Goal: Transaction & Acquisition: Purchase product/service

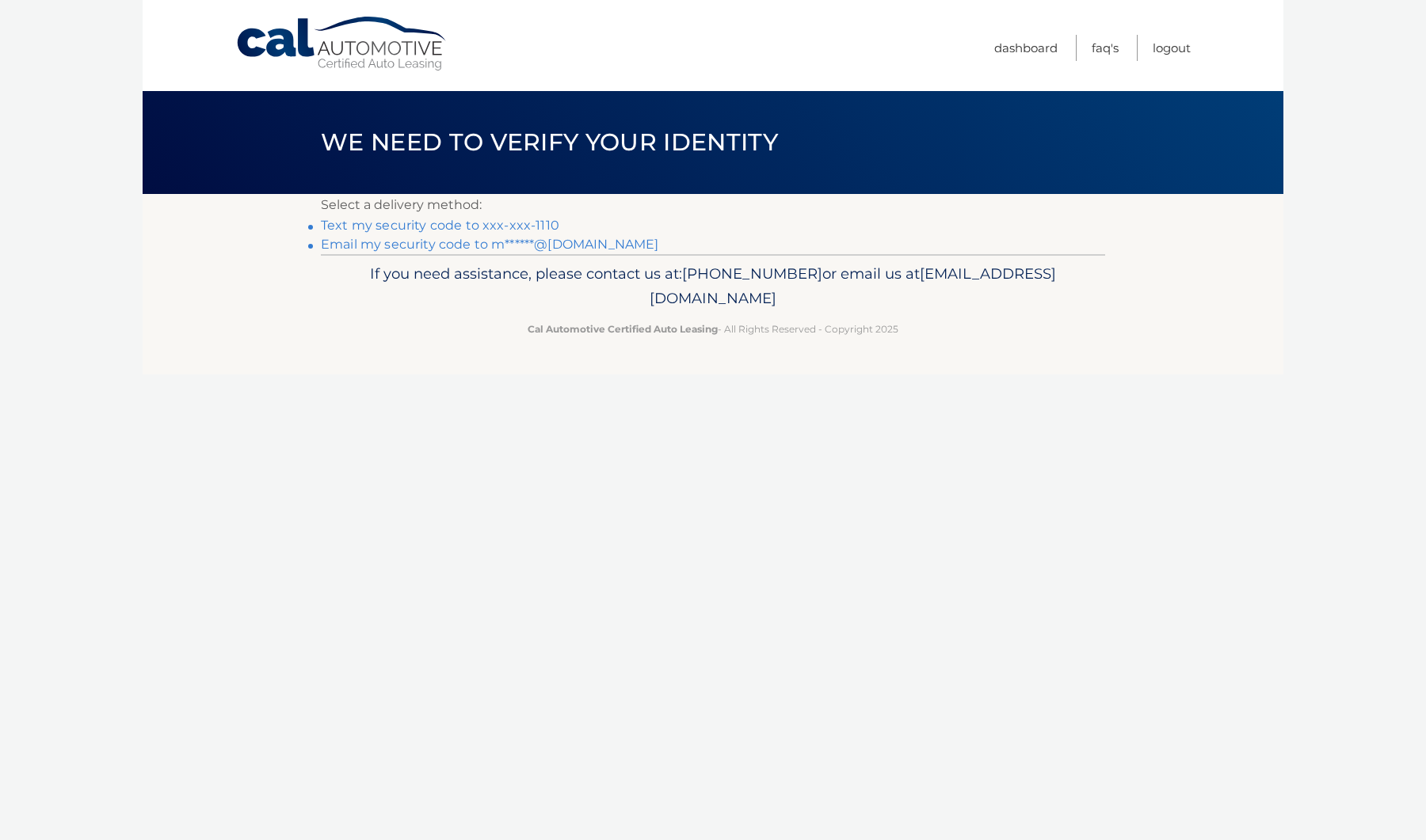
click at [504, 223] on link "Text my security code to xxx-xxx-1110" at bounding box center [439, 225] width 239 height 15
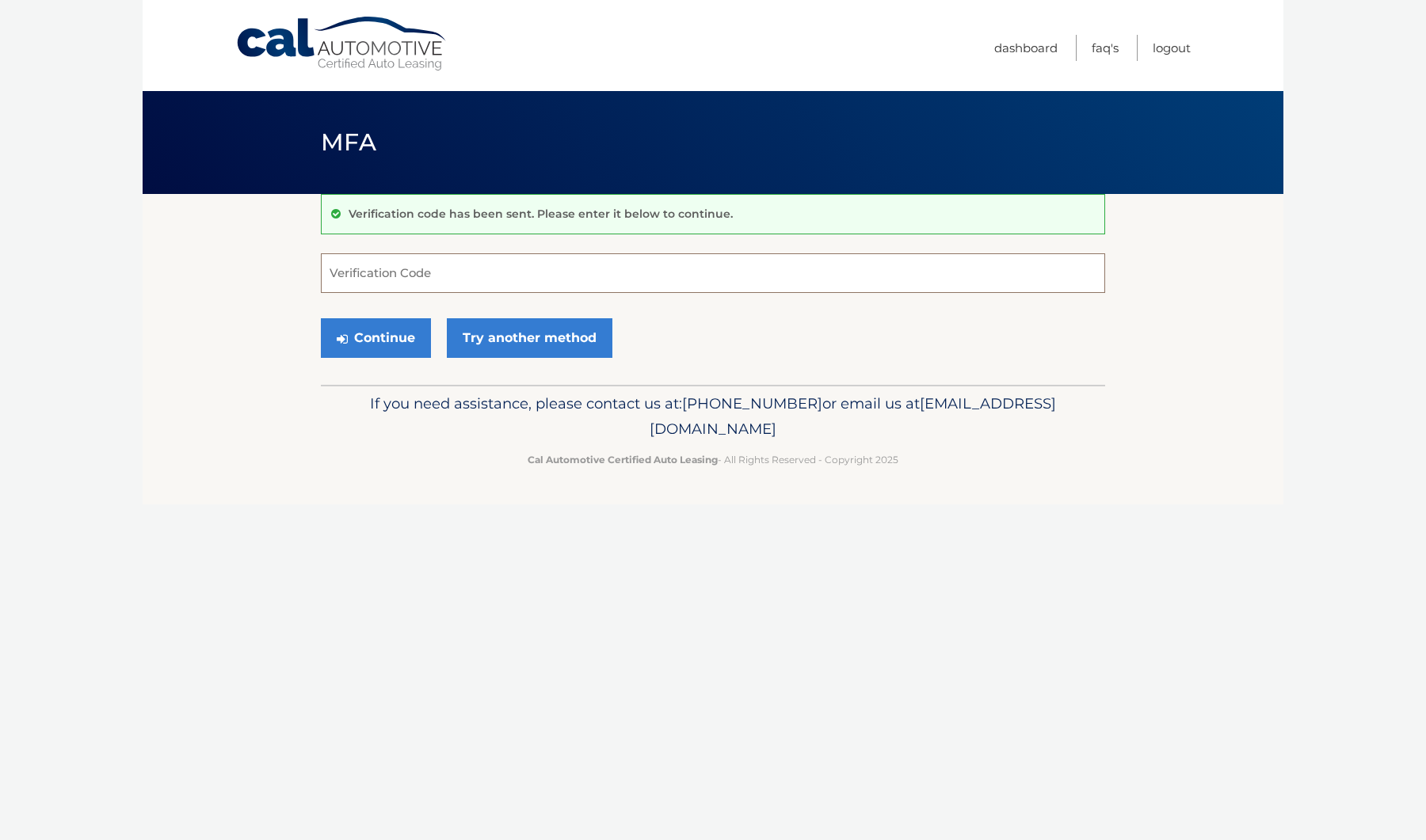
click at [483, 290] on input "Verification Code" at bounding box center [712, 274] width 784 height 40
type input "5"
type input "201333"
click at [371, 330] on button "Continue" at bounding box center [376, 338] width 110 height 40
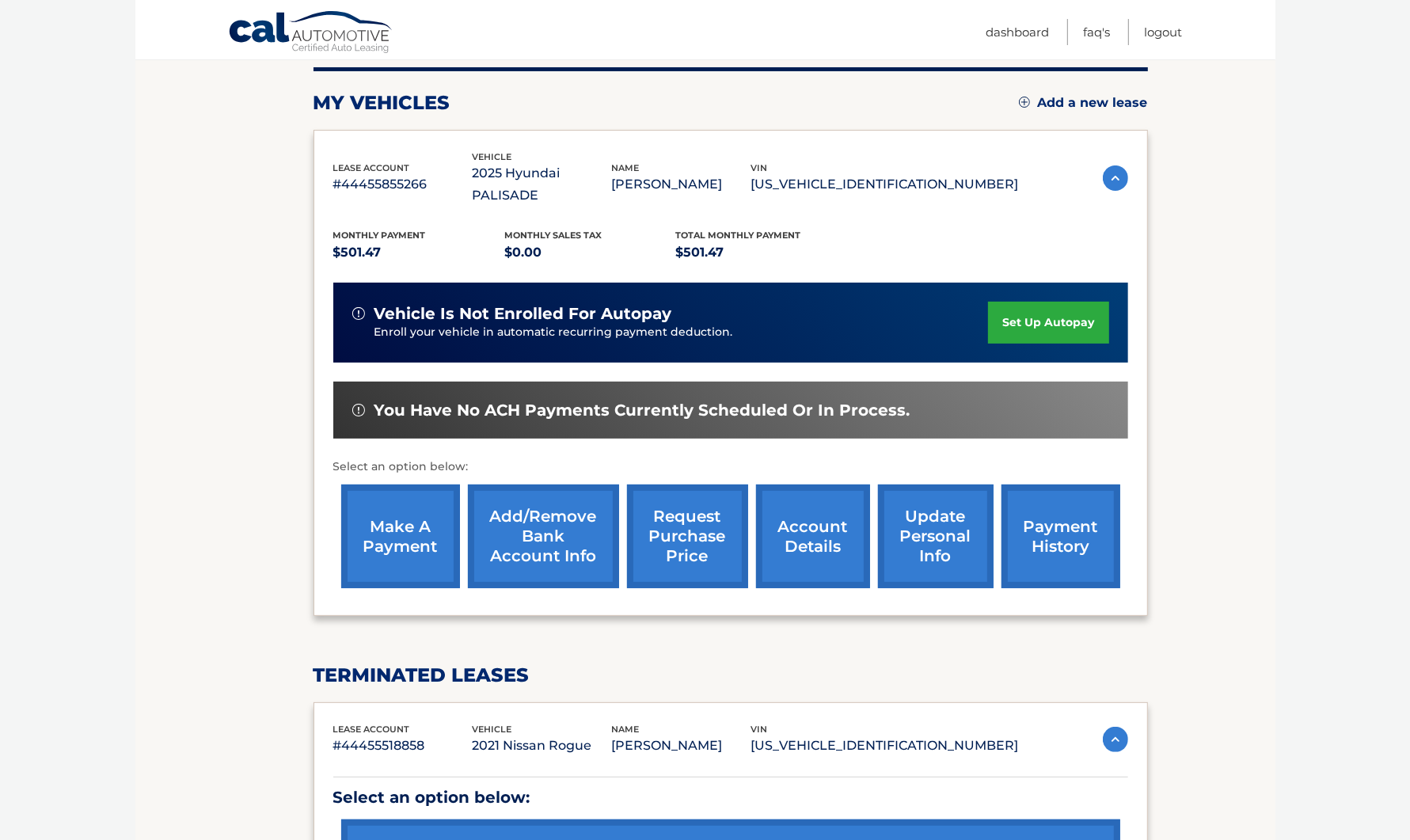
scroll to position [296, 0]
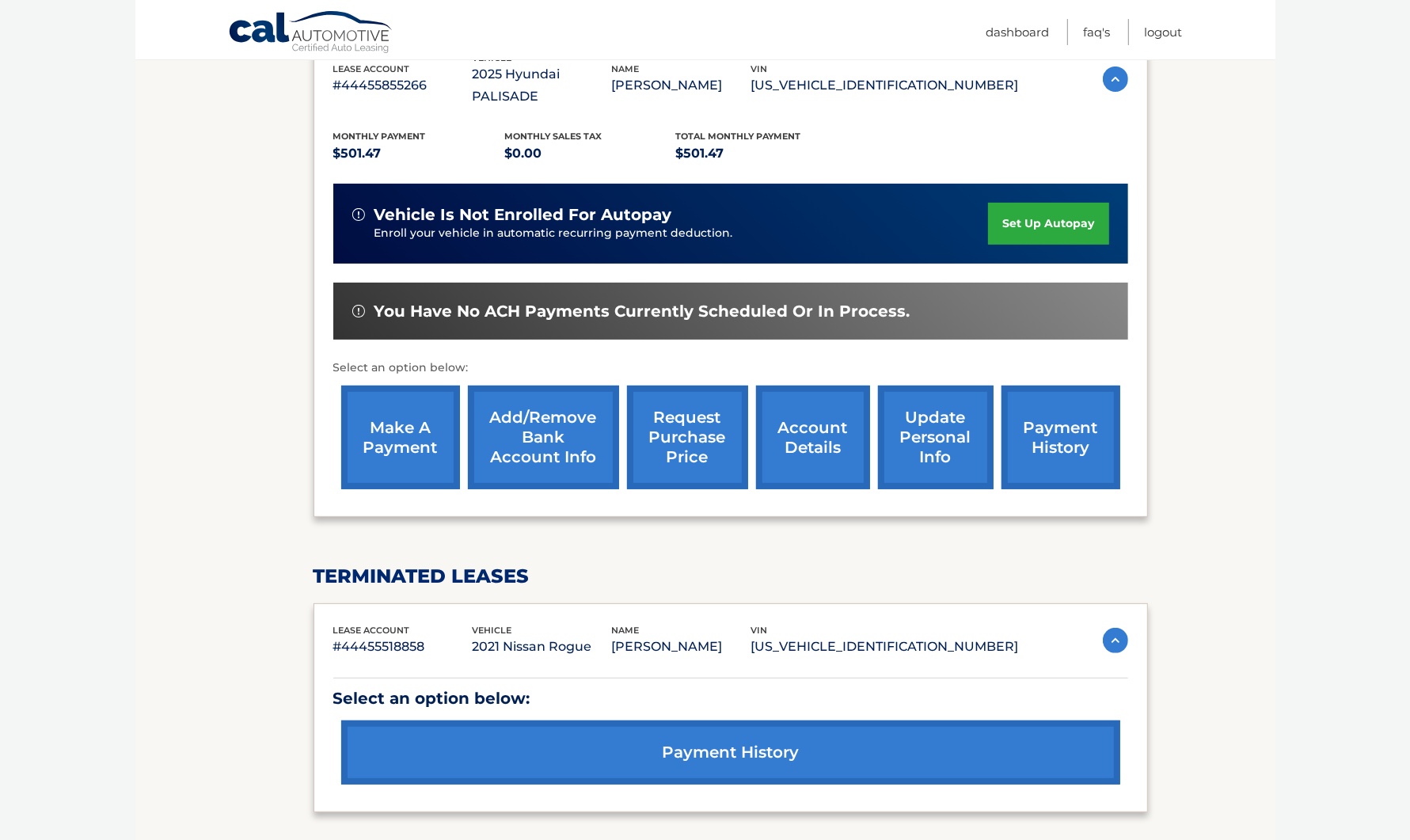
click at [357, 444] on link "make a payment" at bounding box center [400, 437] width 119 height 104
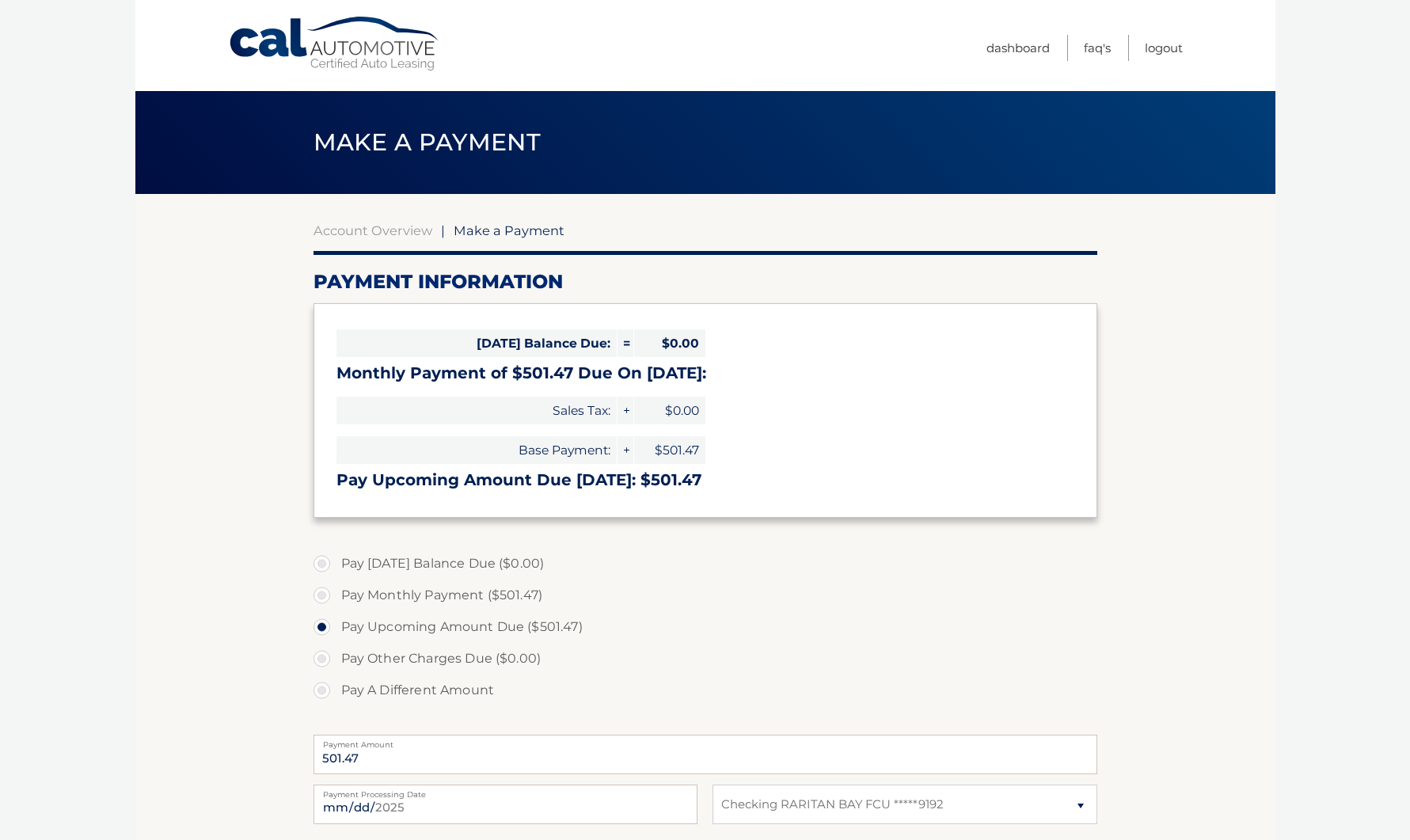
select select "NThhZmJkYWUtZDMzMy00Y2ExLWI4NDEtNzVjZjI1N2Y4MjUz"
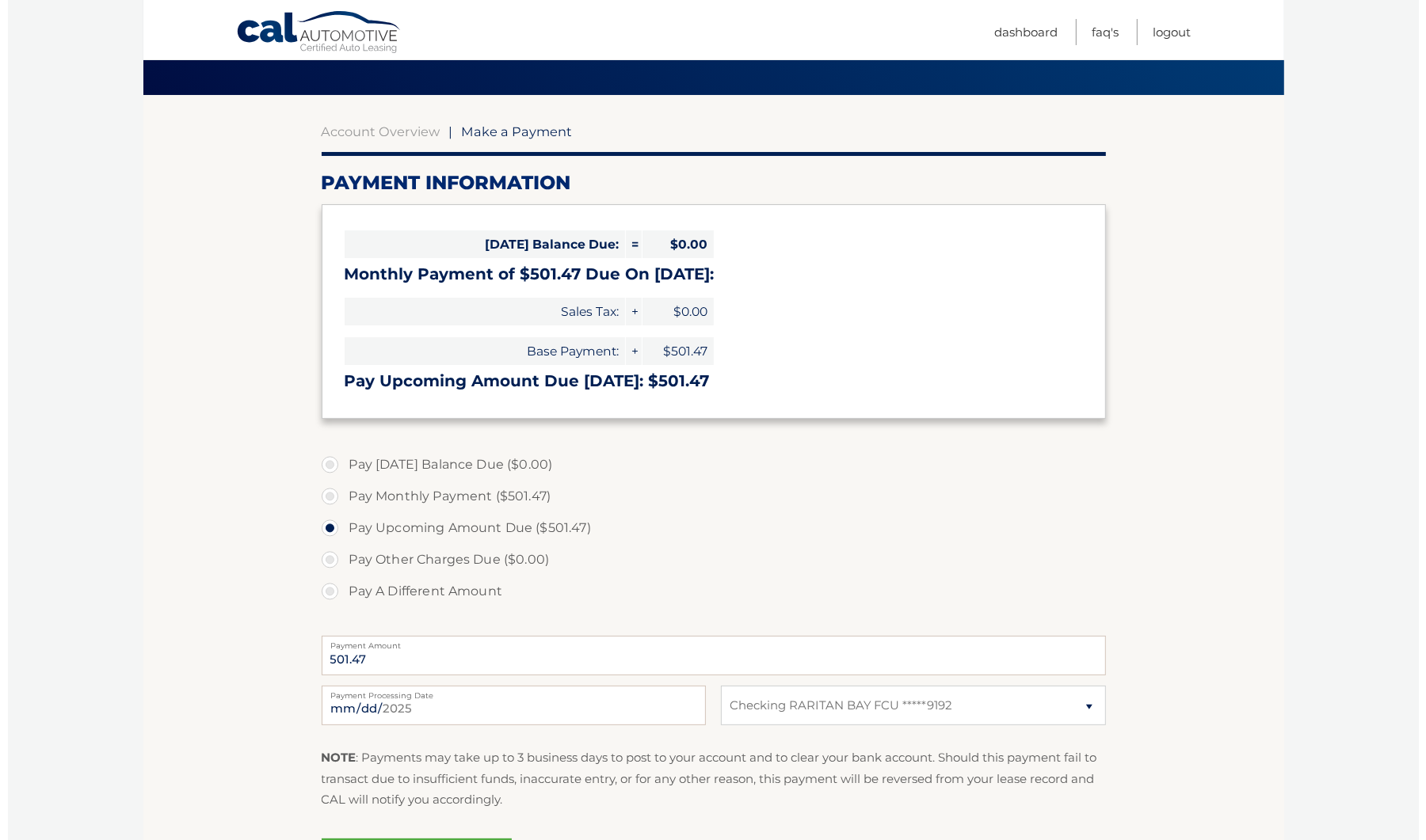
scroll to position [291, 0]
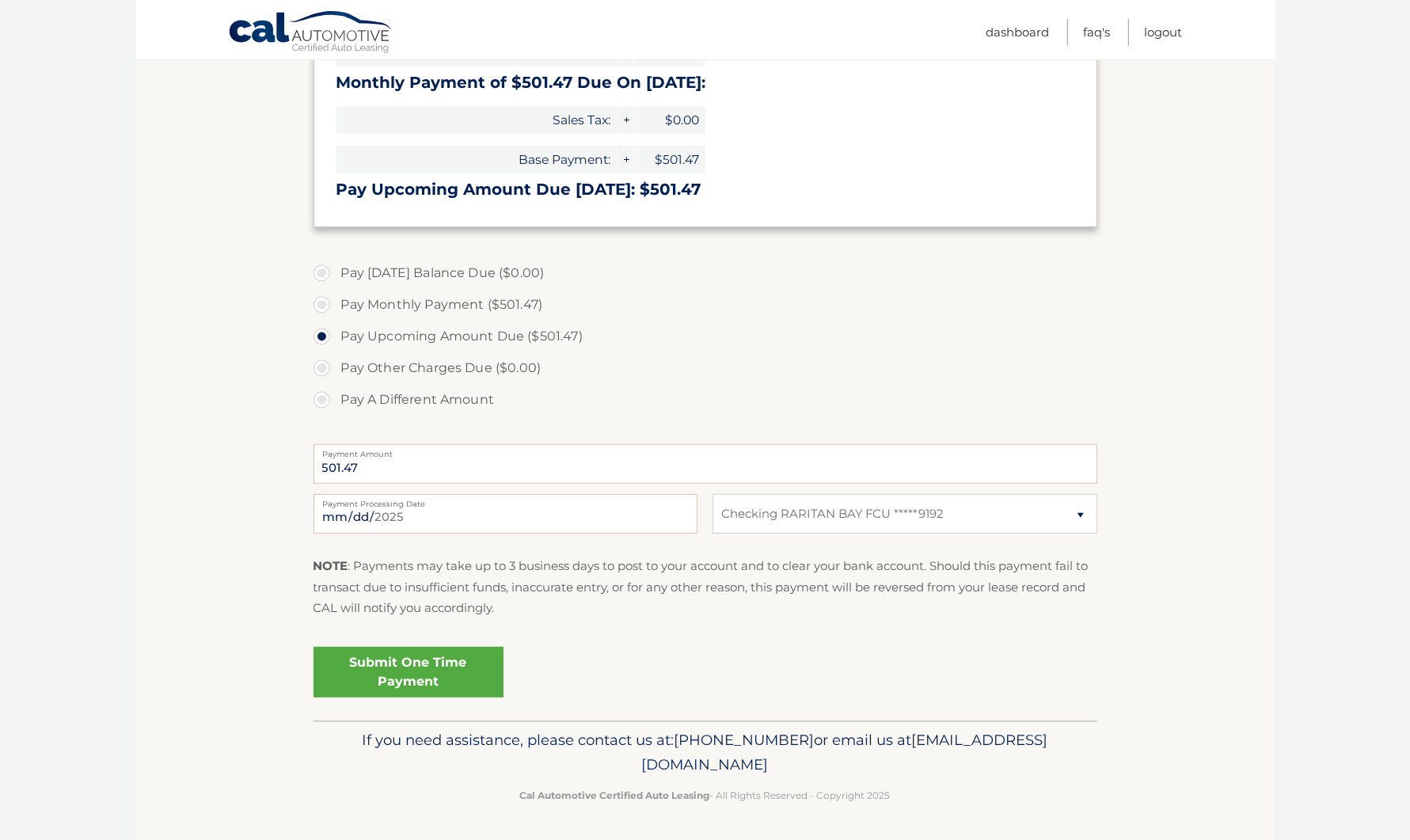
click at [424, 683] on link "Submit One Time Payment" at bounding box center [409, 672] width 190 height 50
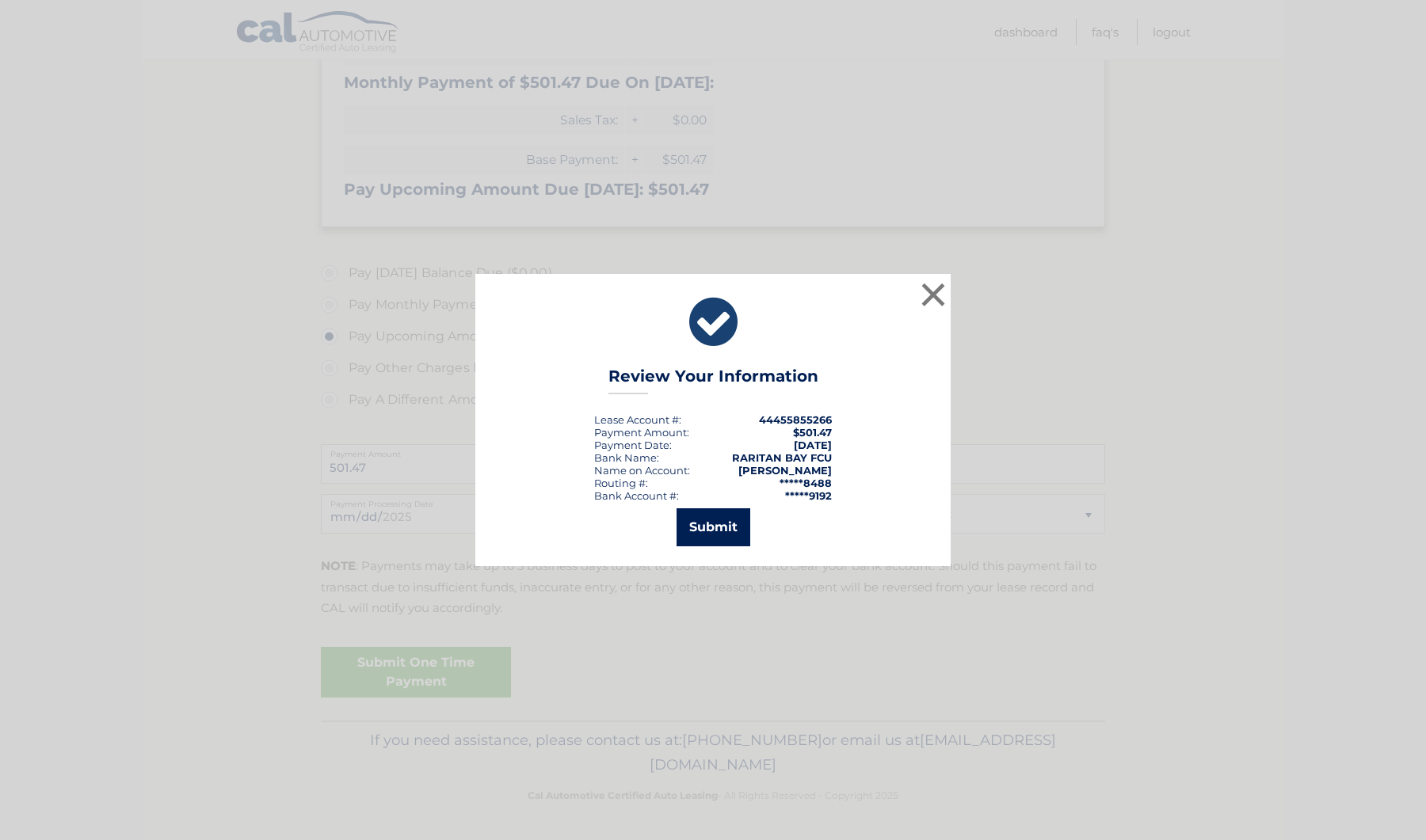
click at [729, 534] on button "Submit" at bounding box center [713, 527] width 73 height 38
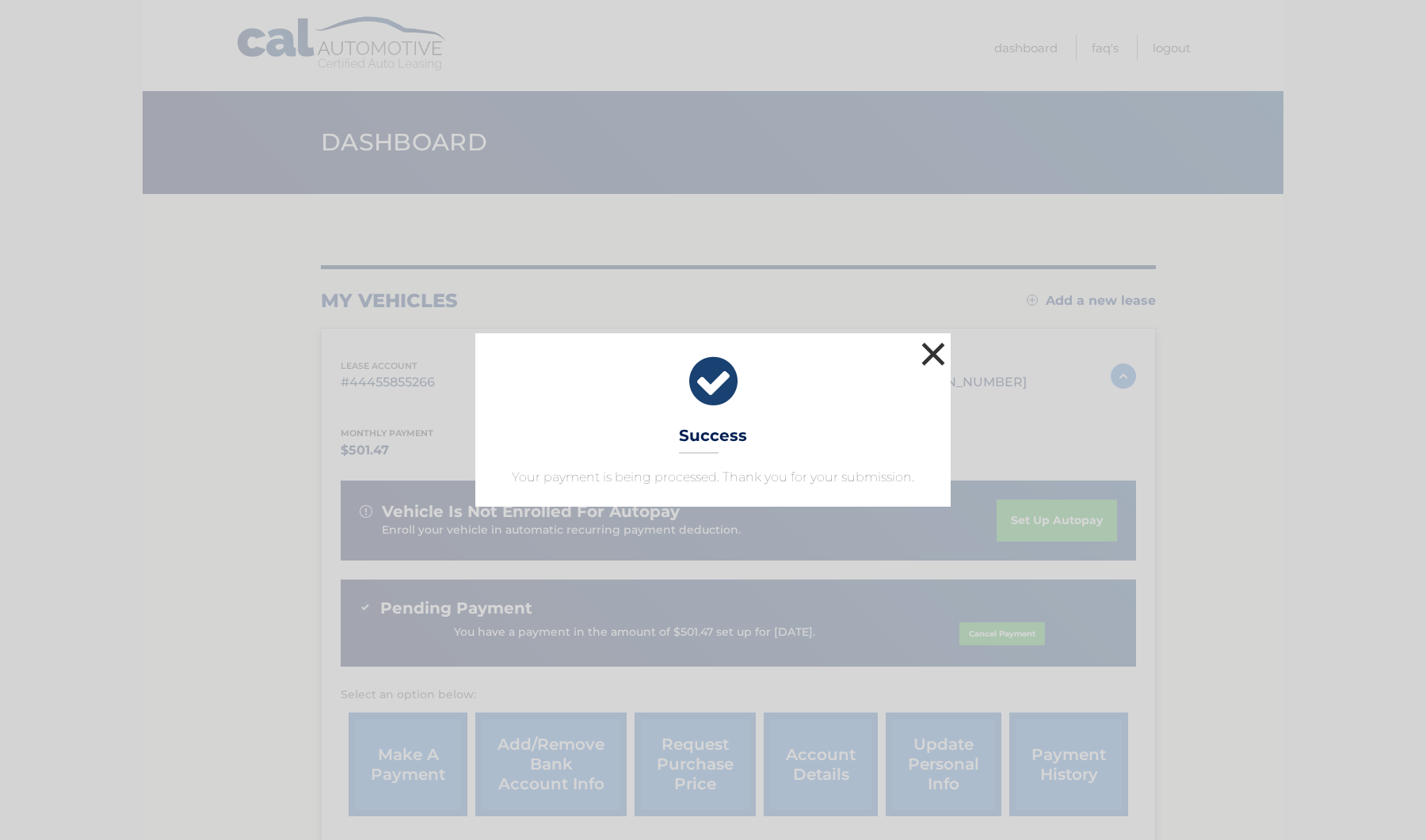
click at [935, 358] on button "×" at bounding box center [933, 353] width 31 height 31
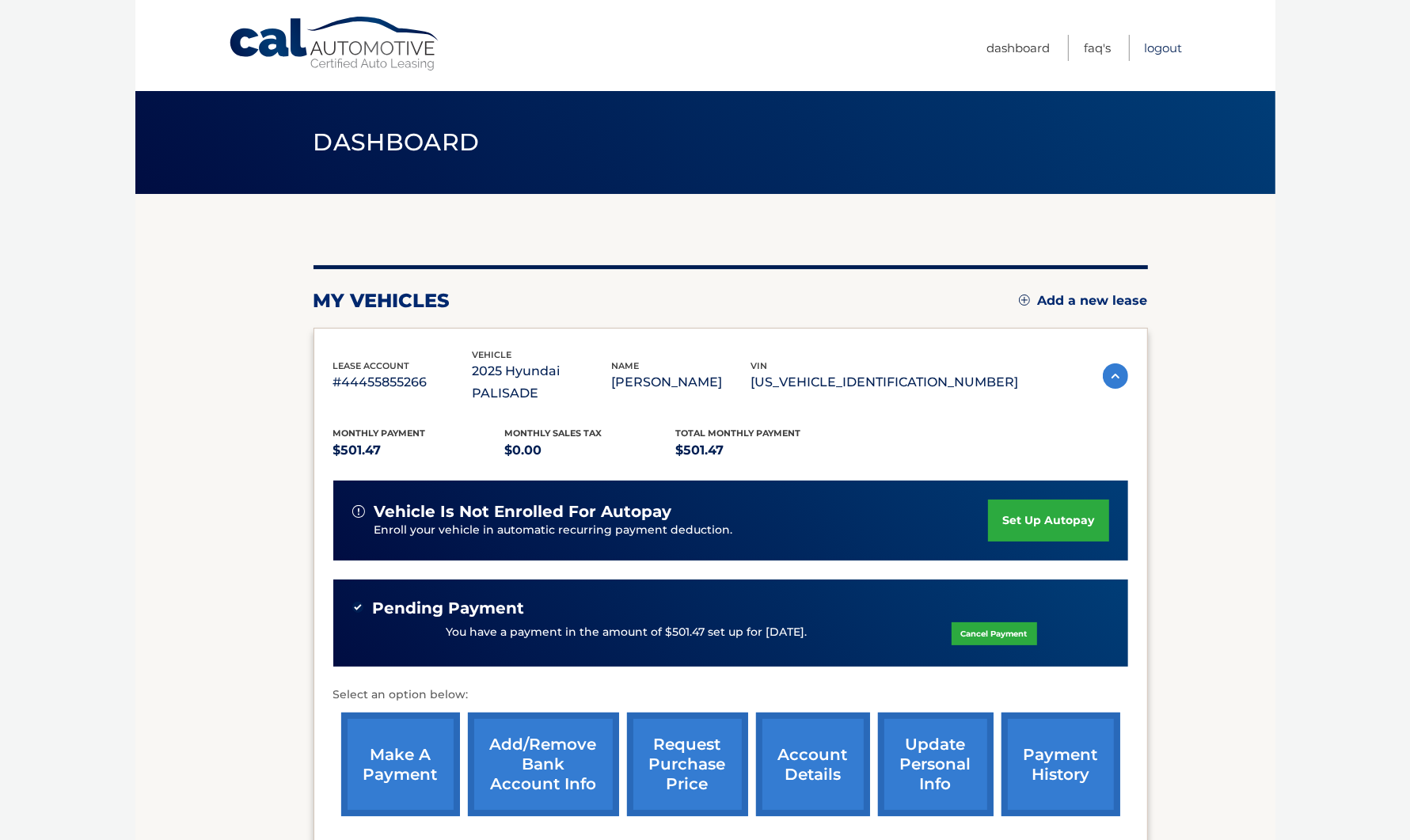
click at [1166, 51] on link "Logout" at bounding box center [1164, 48] width 38 height 26
